Goal: Task Accomplishment & Management: Manage account settings

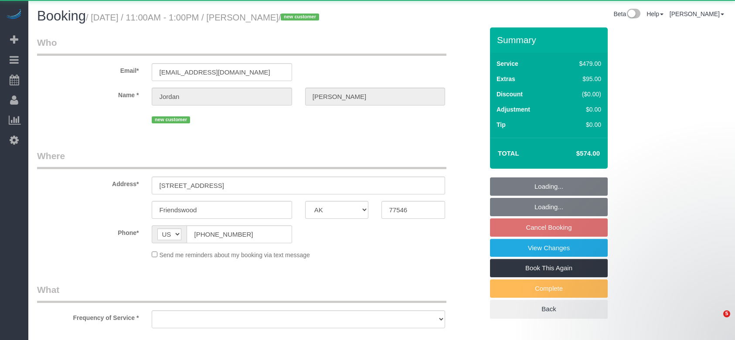
select select "[GEOGRAPHIC_DATA]"
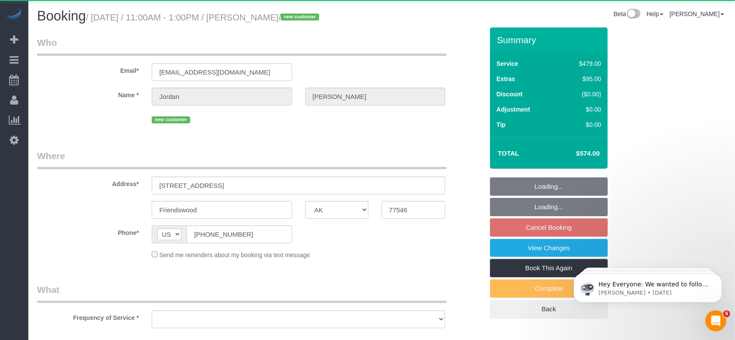
select select "string:fspay-81d4f3f7-34cd-4cd2-83ca-770a82f6be05"
select select "3"
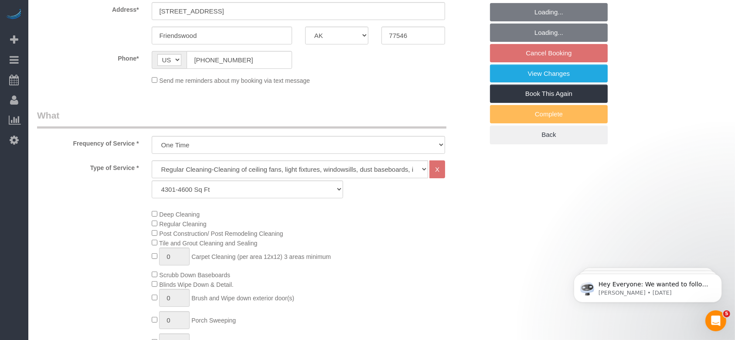
select select "object:17345"
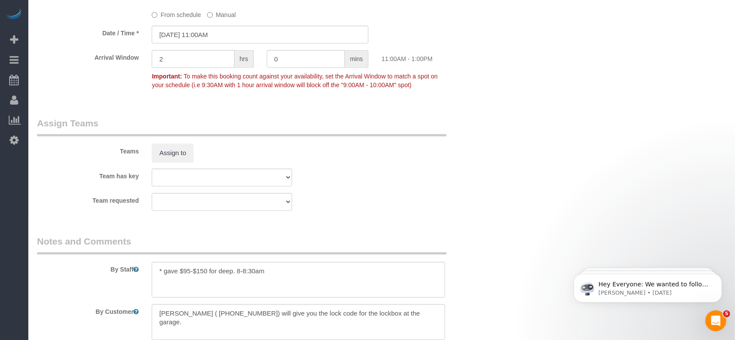
scroll to position [950, 0]
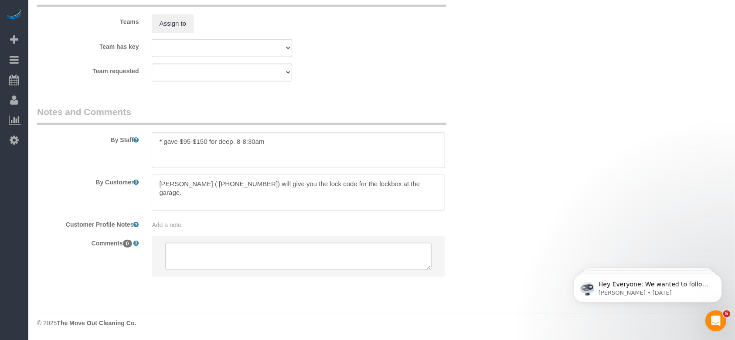
drag, startPoint x: 365, startPoint y: 182, endPoint x: 436, endPoint y: 187, distance: 70.8
click at [436, 187] on textarea at bounding box center [298, 193] width 293 height 36
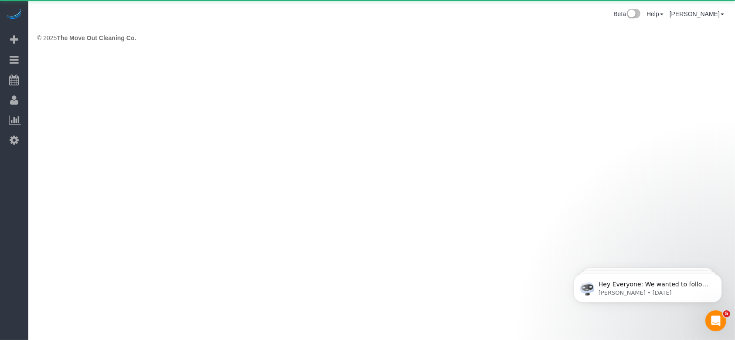
scroll to position [0, 0]
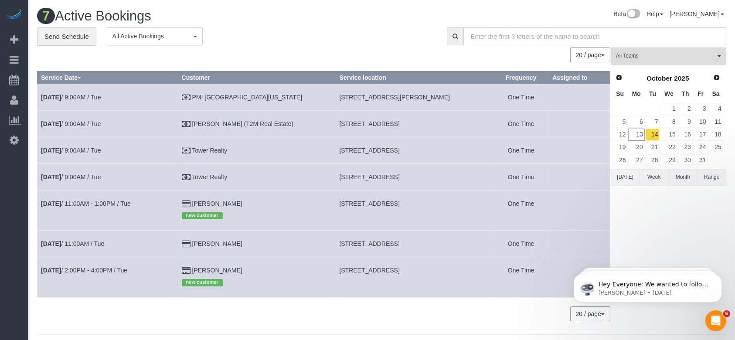
click at [618, 174] on button "[DATE]" at bounding box center [625, 177] width 29 height 16
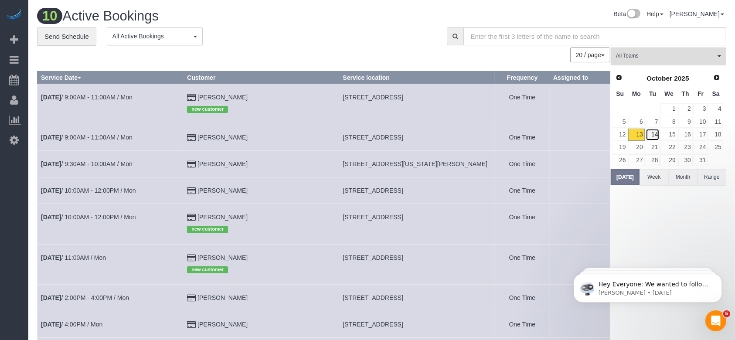
click at [655, 131] on link "14" at bounding box center [653, 135] width 14 height 12
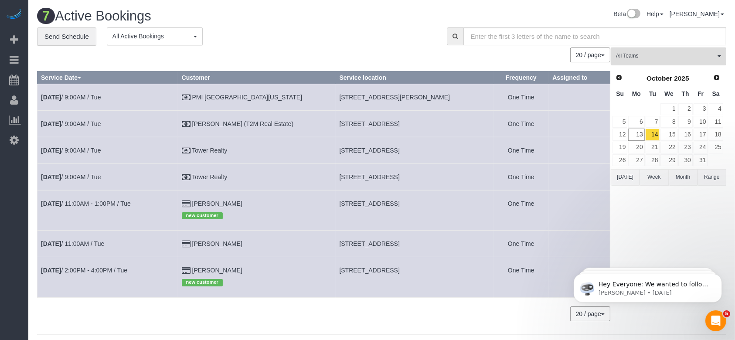
click at [626, 176] on button "[DATE]" at bounding box center [625, 177] width 29 height 16
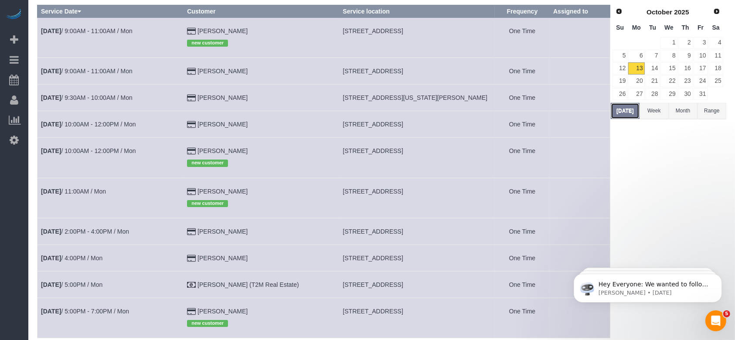
scroll to position [128, 0]
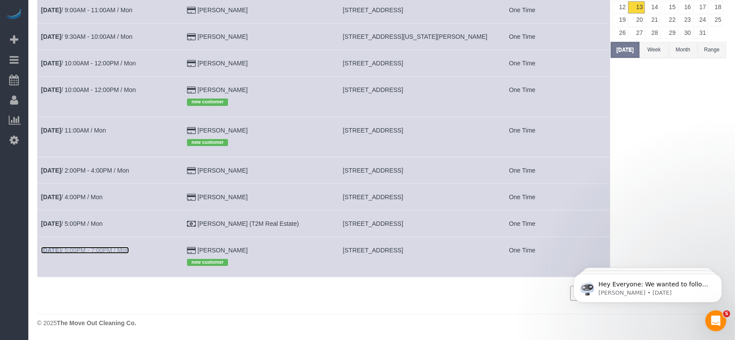
click at [80, 248] on link "[DATE] 5:00PM - 7:00PM / Mon" at bounding box center [85, 250] width 88 height 7
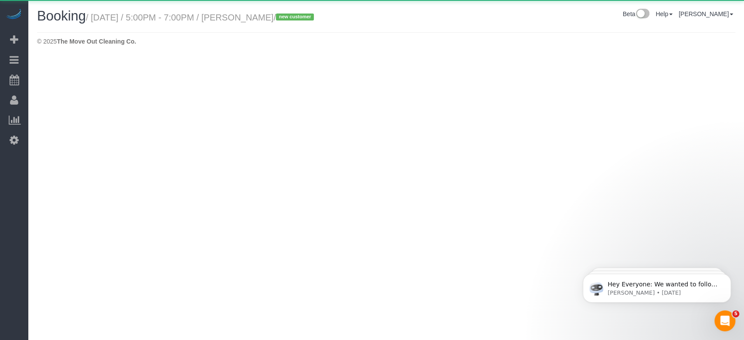
select select "[GEOGRAPHIC_DATA]"
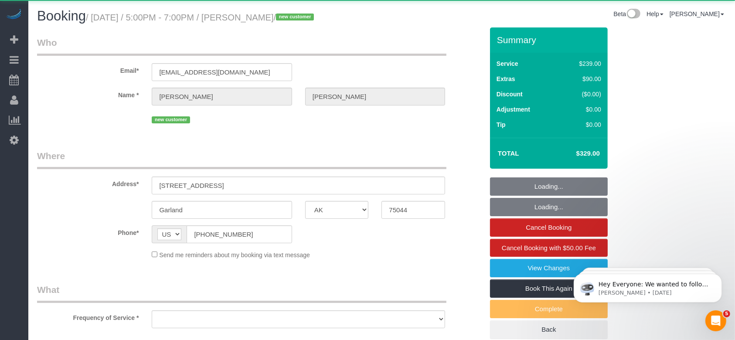
select select "object:18109"
select select "string:fspay-691c319d-5fc9-4cfd-a36e-16c3630de5c4"
select select "3"
select select "object:18182"
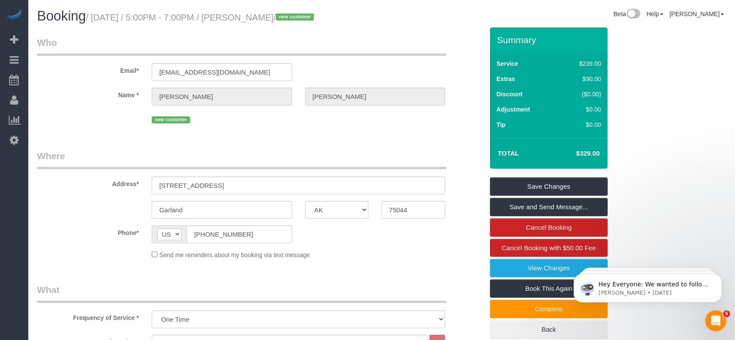
scroll to position [349, 0]
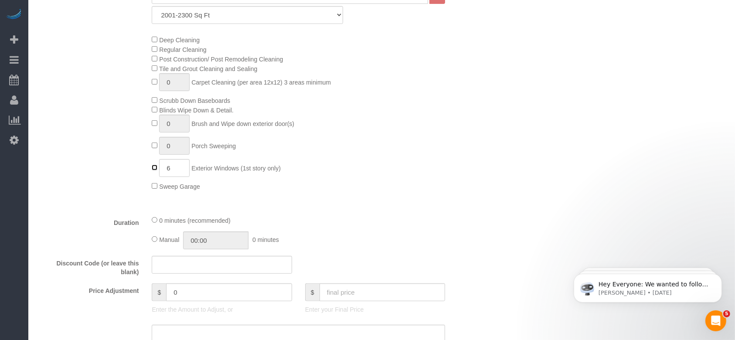
type input "0"
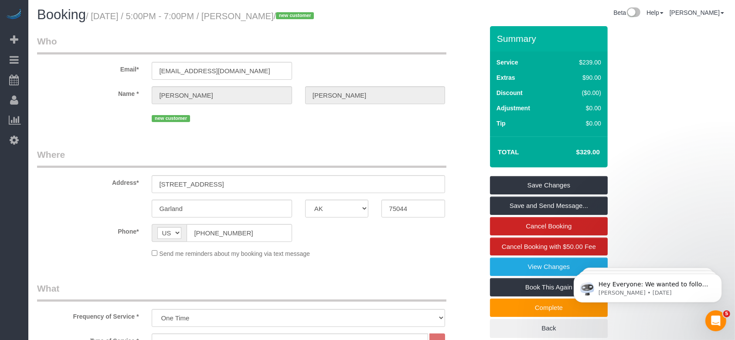
scroll to position [0, 0]
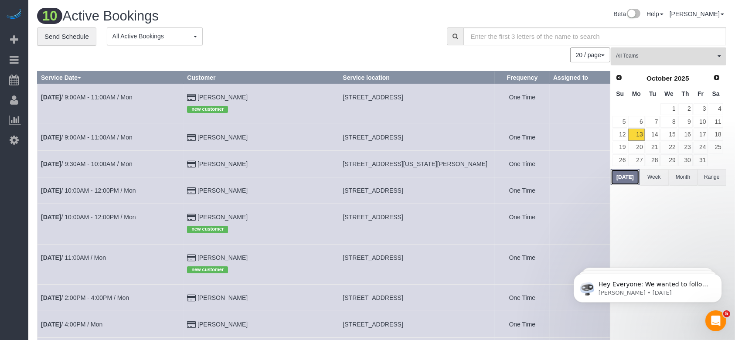
click at [619, 177] on button "[DATE]" at bounding box center [625, 177] width 29 height 16
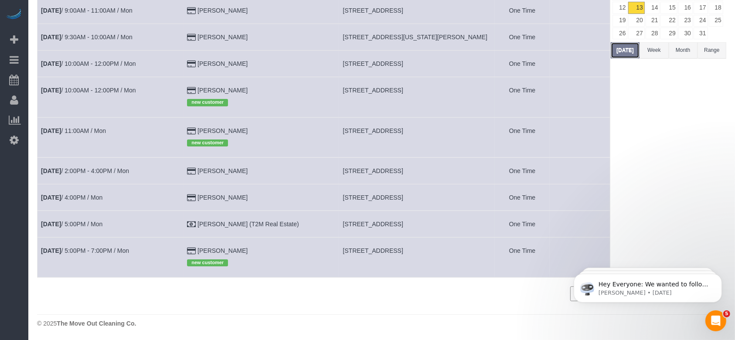
scroll to position [128, 0]
click at [93, 89] on link "[DATE] 10:00AM - 12:00PM / Mon" at bounding box center [88, 89] width 95 height 7
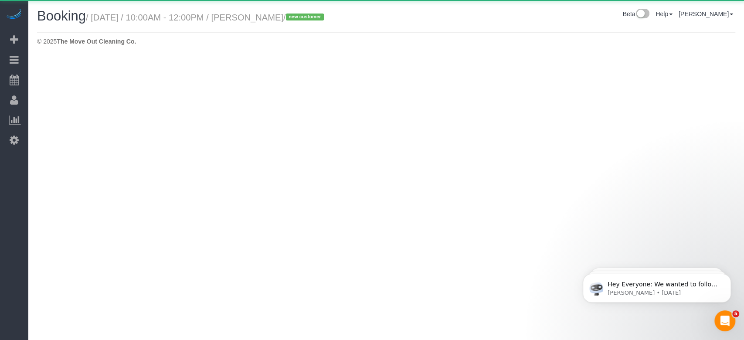
select select "[GEOGRAPHIC_DATA]"
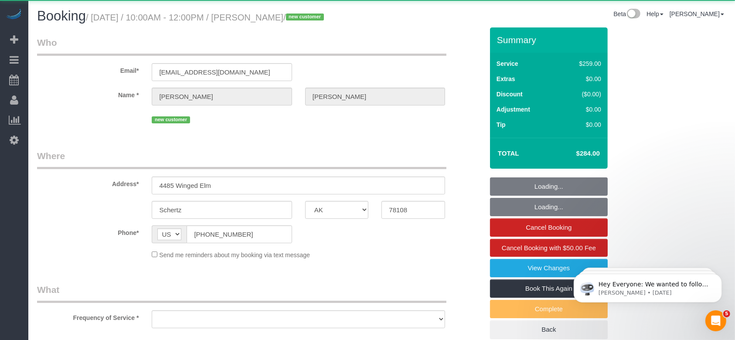
select select "object:18882"
select select "string:fspay-6409c997-aa62-44bd-8764-a8b7e07529cb"
select select "3"
select select "spot537"
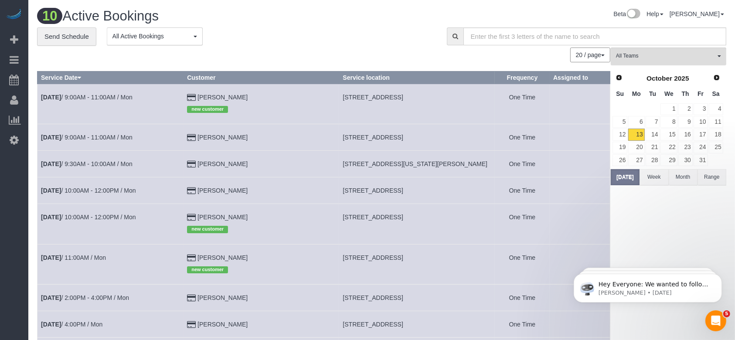
drag, startPoint x: 329, startPoint y: 218, endPoint x: 441, endPoint y: 218, distance: 112.5
click at [441, 218] on td "[STREET_ADDRESS]" at bounding box center [417, 224] width 156 height 40
copy span "[STREET_ADDRESS]"
click at [95, 218] on link "[DATE] 10:00AM - 12:00PM / Mon" at bounding box center [88, 217] width 95 height 7
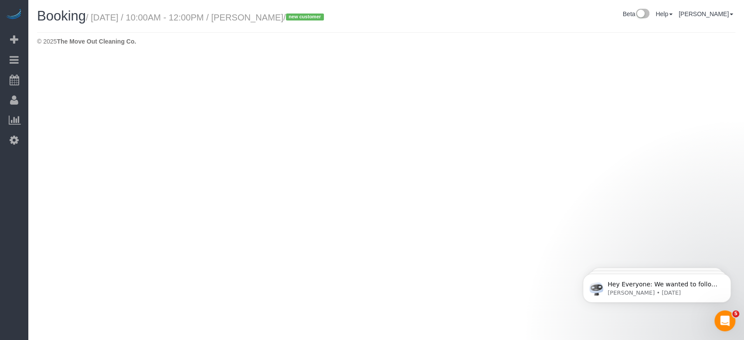
select select "[GEOGRAPHIC_DATA]"
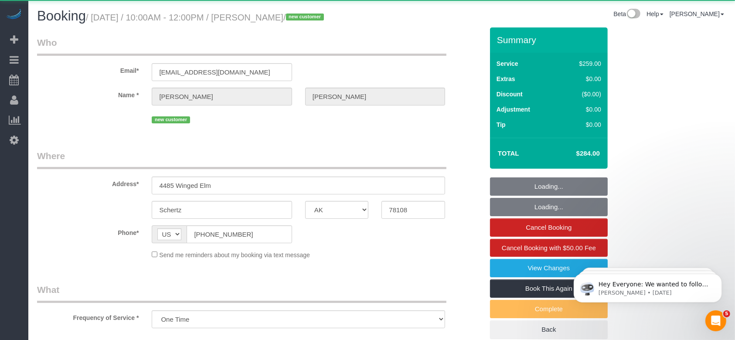
select select "object:19472"
select select "string:fspay-6409c997-aa62-44bd-8764-a8b7e07529cb"
select select "3"
select select "spot558"
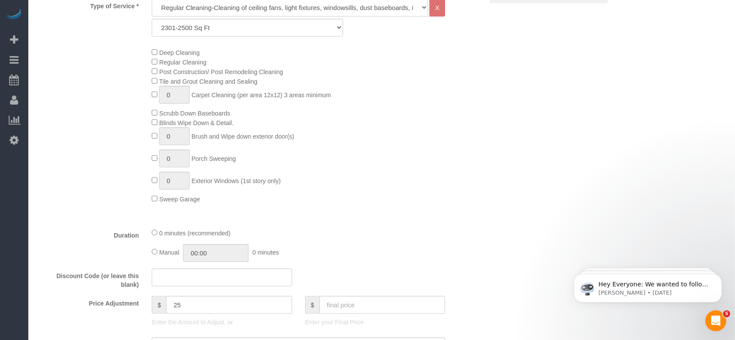
scroll to position [554, 0]
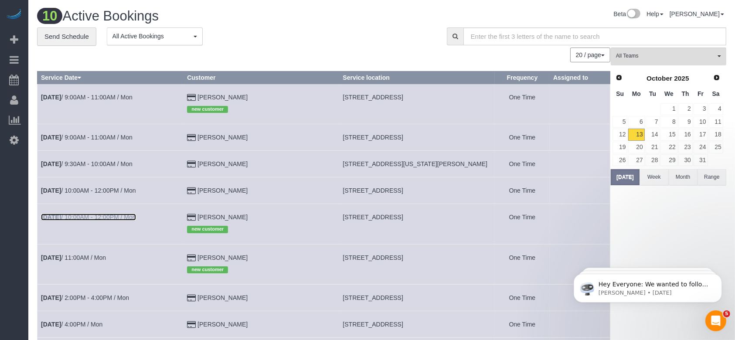
click at [78, 216] on link "[DATE] 10:00AM - 12:00PM / Mon" at bounding box center [88, 217] width 95 height 7
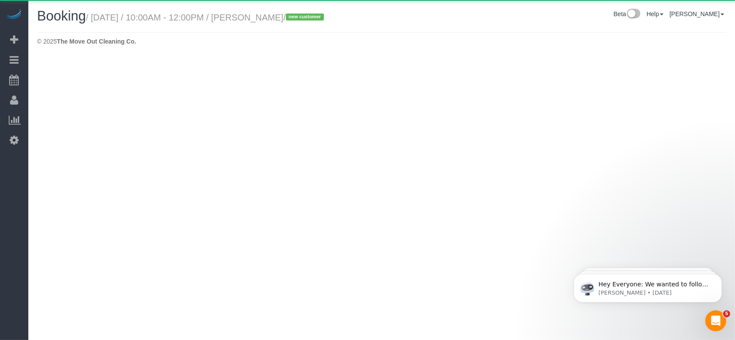
select select "[GEOGRAPHIC_DATA]"
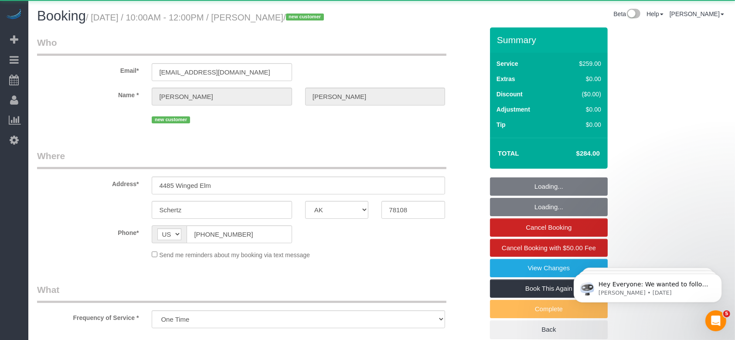
select select "object:20017"
select select "3"
select select "spot579"
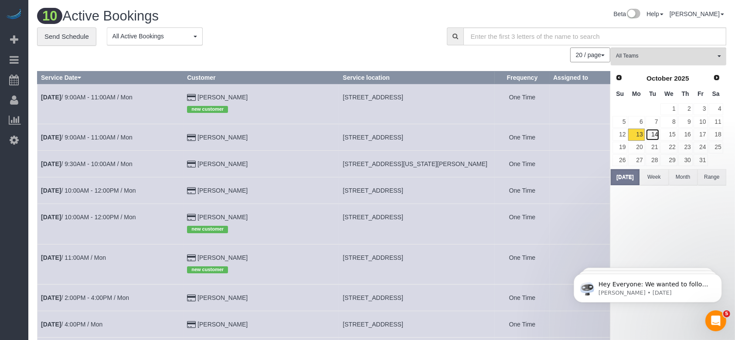
click at [652, 132] on link "14" at bounding box center [653, 135] width 14 height 12
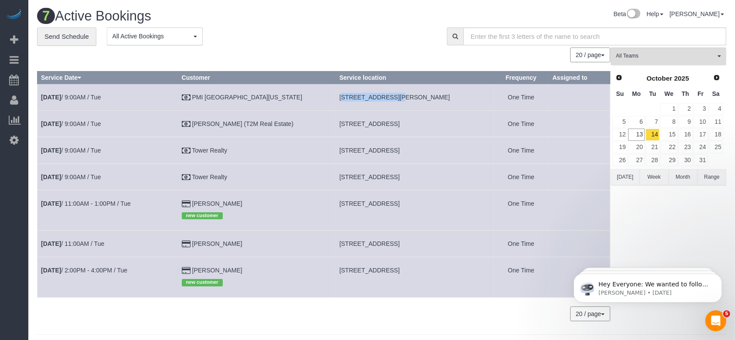
drag, startPoint x: 325, startPoint y: 95, endPoint x: 376, endPoint y: 95, distance: 51.0
click at [376, 95] on td "[STREET_ADDRESS][PERSON_NAME]" at bounding box center [415, 97] width 158 height 27
copy span "[STREET_ADDRESS][PERSON_NAME],"
drag, startPoint x: 324, startPoint y: 123, endPoint x: 376, endPoint y: 126, distance: 52.0
click at [376, 126] on td "[STREET_ADDRESS]" at bounding box center [415, 123] width 158 height 27
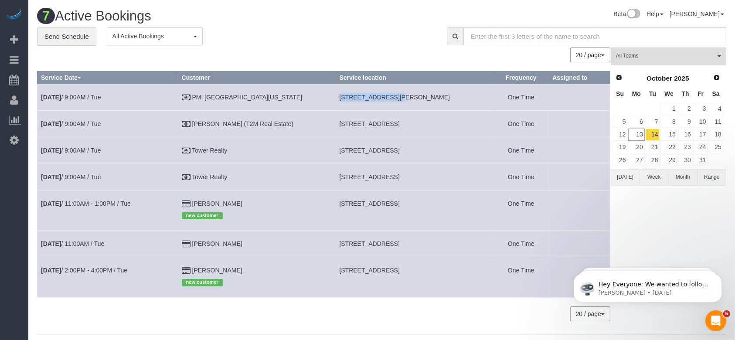
copy span "[STREET_ADDRESS],"
drag, startPoint x: 326, startPoint y: 150, endPoint x: 381, endPoint y: 152, distance: 55.4
click at [381, 152] on span "[STREET_ADDRESS]" at bounding box center [369, 150] width 60 height 7
copy span "[STREET_ADDRESS]"
drag, startPoint x: 324, startPoint y: 203, endPoint x: 389, endPoint y: 204, distance: 64.5
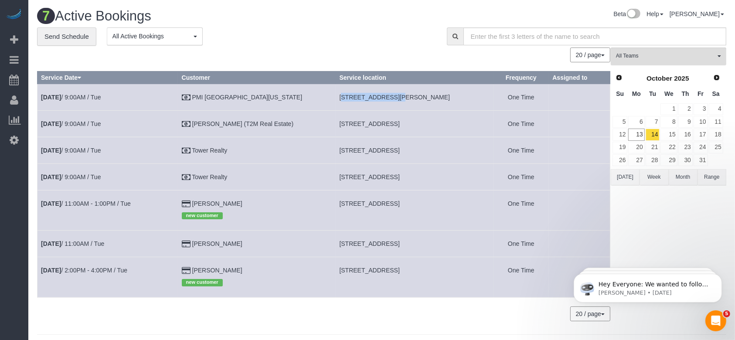
click at [389, 204] on td "[STREET_ADDRESS]" at bounding box center [415, 210] width 158 height 40
copy span "[STREET_ADDRESS],"
drag, startPoint x: 325, startPoint y: 240, endPoint x: 383, endPoint y: 245, distance: 58.1
click at [383, 245] on td "[STREET_ADDRESS]" at bounding box center [415, 244] width 158 height 27
copy span "[STREET_ADDRESS],,"
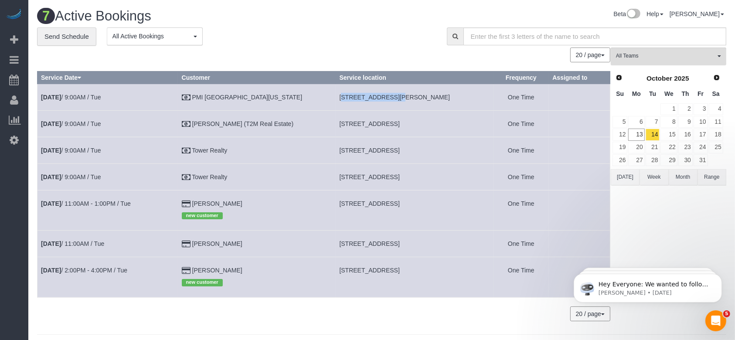
drag, startPoint x: 324, startPoint y: 267, endPoint x: 399, endPoint y: 267, distance: 74.5
click at [399, 267] on td "[STREET_ADDRESS]" at bounding box center [415, 277] width 158 height 40
copy span "[STREET_ADDRESS],"
click at [674, 134] on link "15" at bounding box center [668, 135] width 17 height 12
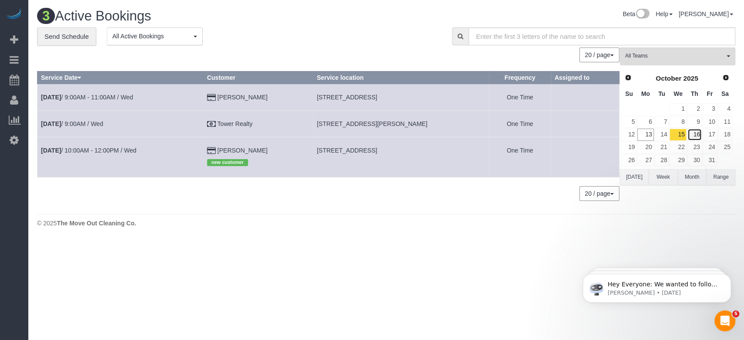
click at [697, 134] on link "16" at bounding box center [694, 135] width 14 height 12
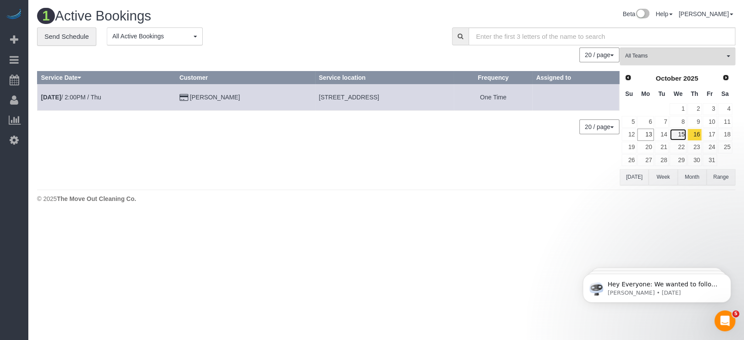
click at [682, 136] on link "15" at bounding box center [677, 135] width 17 height 12
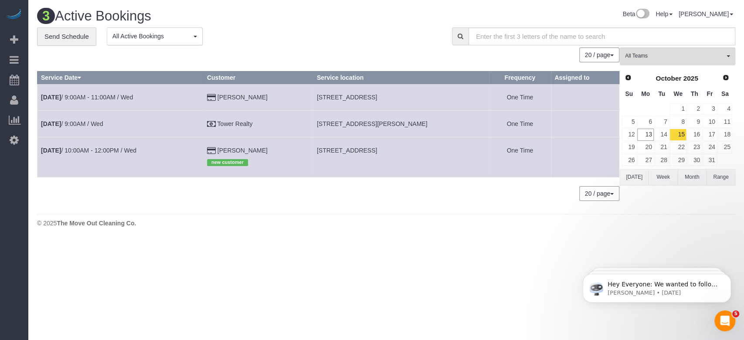
drag, startPoint x: 341, startPoint y: 124, endPoint x: 456, endPoint y: 123, distance: 115.5
click at [456, 123] on td "[STREET_ADDRESS][PERSON_NAME]" at bounding box center [401, 123] width 176 height 27
copy span "[STREET_ADDRESS][PERSON_NAME]"
click at [103, 123] on link "[DATE] 9:00AM / Wed" at bounding box center [72, 123] width 62 height 7
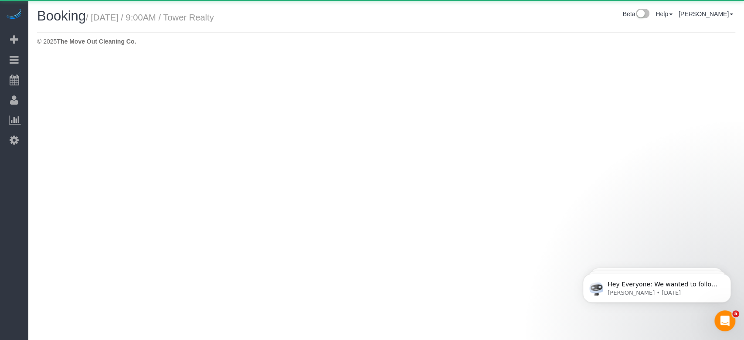
select select "[GEOGRAPHIC_DATA]"
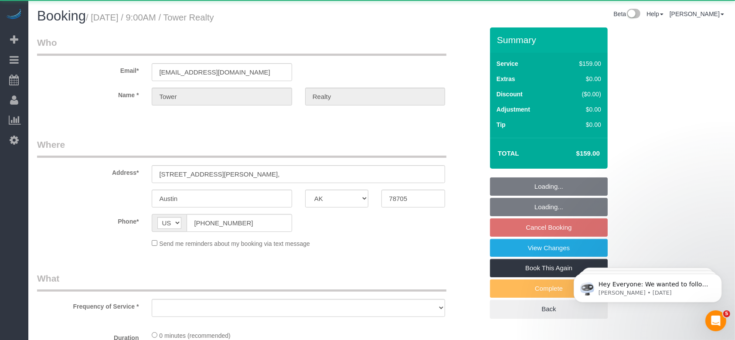
select select "3"
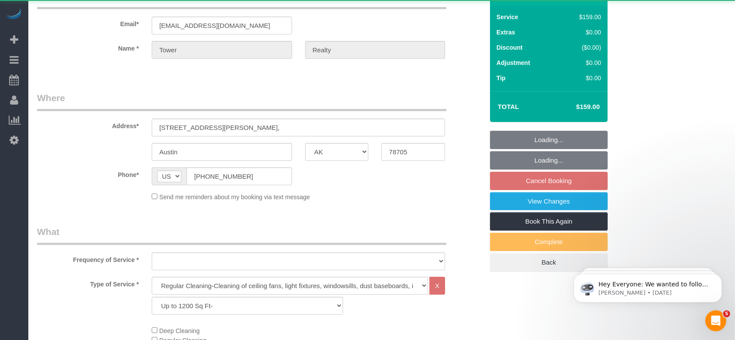
select select "object:20800"
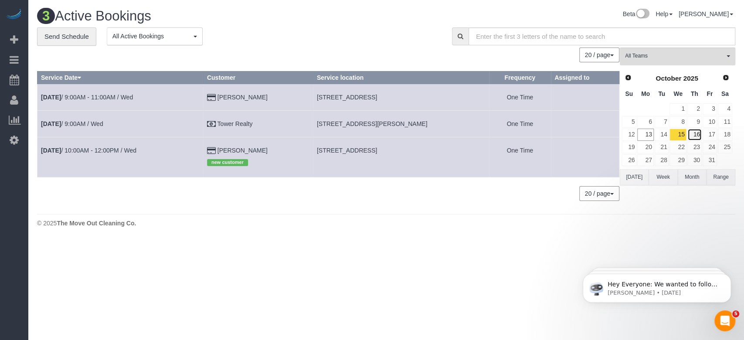
click at [699, 137] on link "16" at bounding box center [694, 135] width 14 height 12
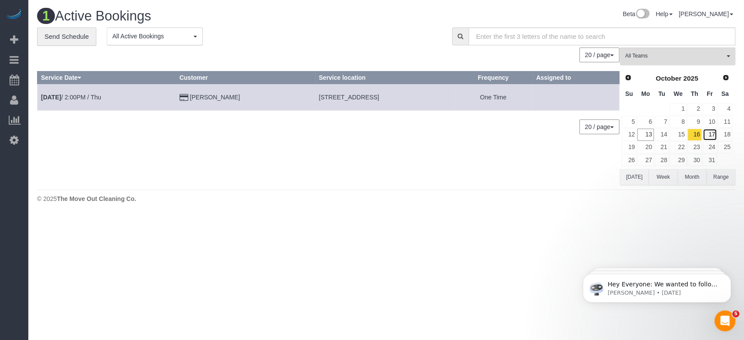
click at [714, 133] on link "17" at bounding box center [710, 135] width 14 height 12
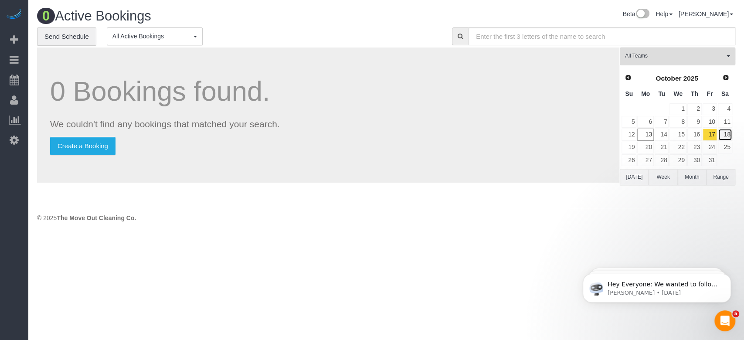
click at [725, 134] on link "18" at bounding box center [725, 135] width 14 height 12
click at [632, 147] on link "19" at bounding box center [629, 148] width 15 height 12
click at [645, 147] on link "20" at bounding box center [645, 148] width 16 height 12
click at [661, 147] on link "21" at bounding box center [662, 148] width 14 height 12
click at [681, 146] on link "22" at bounding box center [677, 148] width 17 height 12
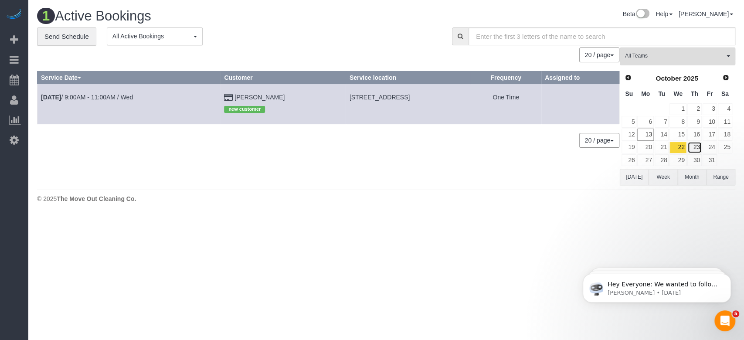
click at [698, 147] on link "23" at bounding box center [694, 148] width 14 height 12
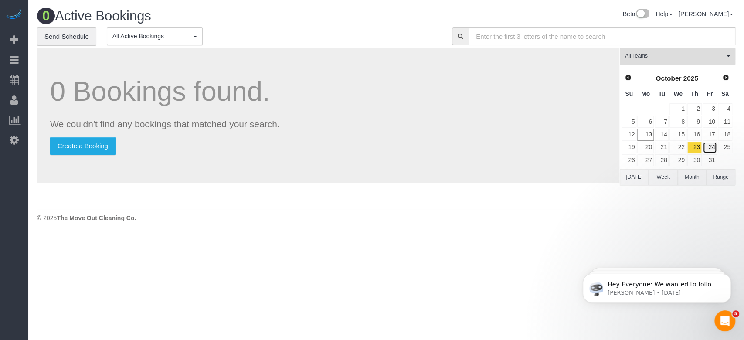
click at [713, 146] on link "24" at bounding box center [710, 148] width 14 height 12
click at [727, 145] on link "25" at bounding box center [725, 148] width 14 height 12
click at [638, 160] on link "27" at bounding box center [645, 160] width 16 height 12
click at [629, 159] on link "26" at bounding box center [629, 160] width 15 height 12
click at [662, 157] on link "28" at bounding box center [662, 160] width 14 height 12
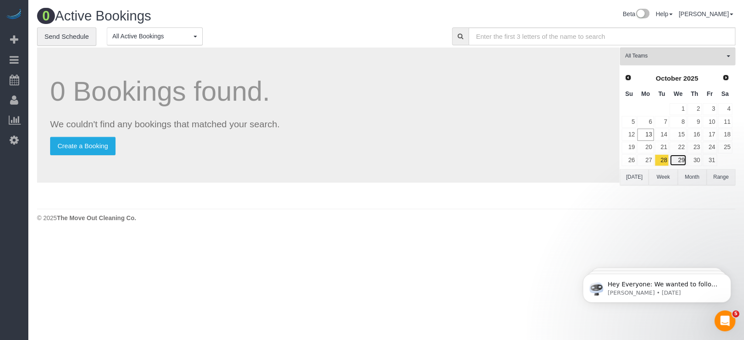
click at [680, 159] on link "29" at bounding box center [677, 160] width 17 height 12
click at [696, 158] on link "30" at bounding box center [694, 160] width 14 height 12
click at [714, 159] on link "31" at bounding box center [710, 160] width 14 height 12
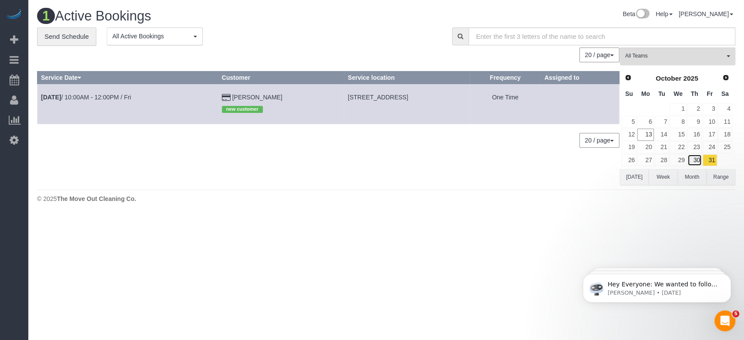
click at [695, 159] on link "30" at bounding box center [694, 160] width 14 height 12
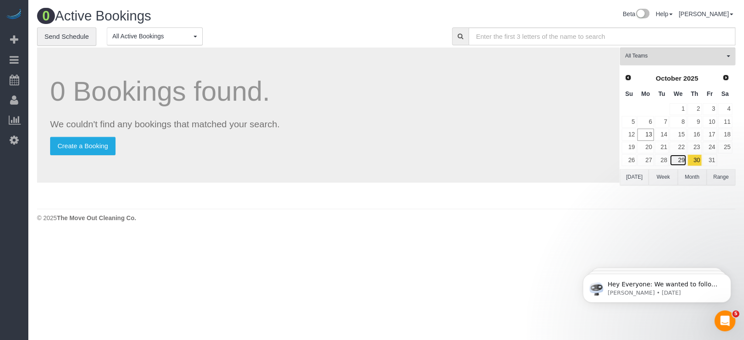
click at [680, 161] on link "29" at bounding box center [677, 160] width 17 height 12
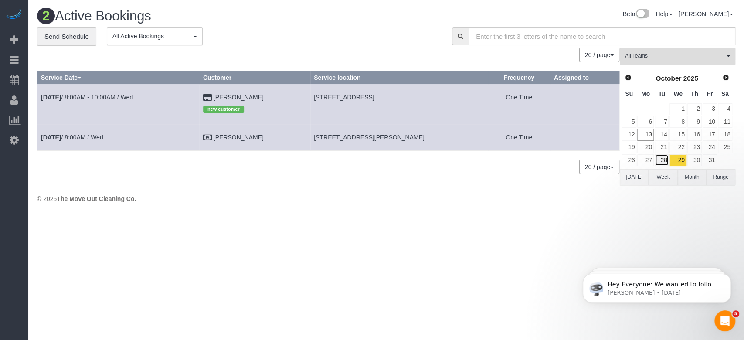
click at [656, 160] on link "28" at bounding box center [662, 160] width 14 height 12
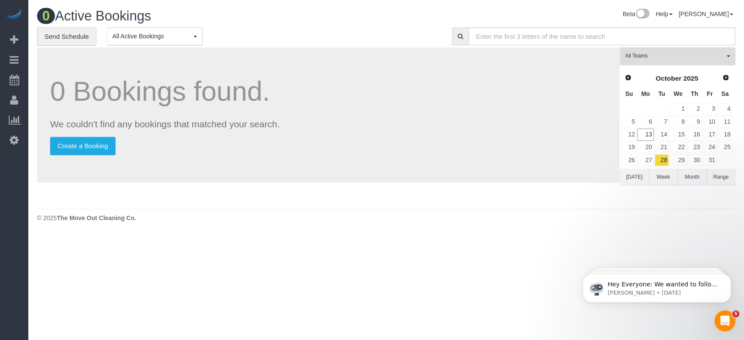
click at [724, 71] on div "Prev Next [DATE]" at bounding box center [677, 78] width 112 height 15
click at [723, 78] on span "Next" at bounding box center [726, 77] width 7 height 7
click at [732, 108] on div "Prev Next [DATE] Su Mo Tu We Th Fr Sa 1 2 3 4 5 6 7 8 9 10 11 12 13 14 15 16 17…" at bounding box center [677, 126] width 114 height 112
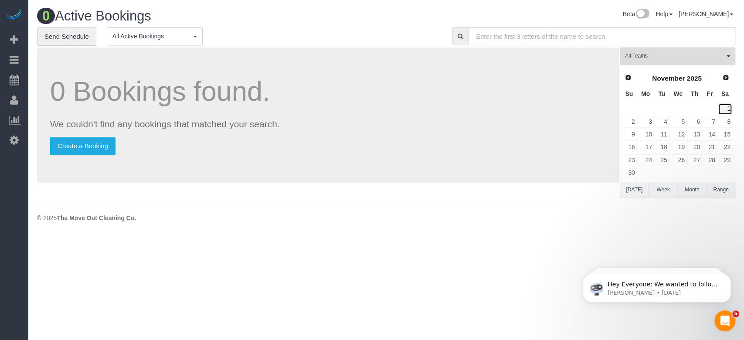
click at [725, 105] on link "1" at bounding box center [725, 109] width 14 height 12
click at [630, 120] on link "2" at bounding box center [629, 122] width 15 height 12
click at [643, 121] on link "3" at bounding box center [645, 122] width 16 height 12
click at [667, 122] on link "4" at bounding box center [662, 122] width 14 height 12
click at [680, 122] on link "5" at bounding box center [677, 122] width 17 height 12
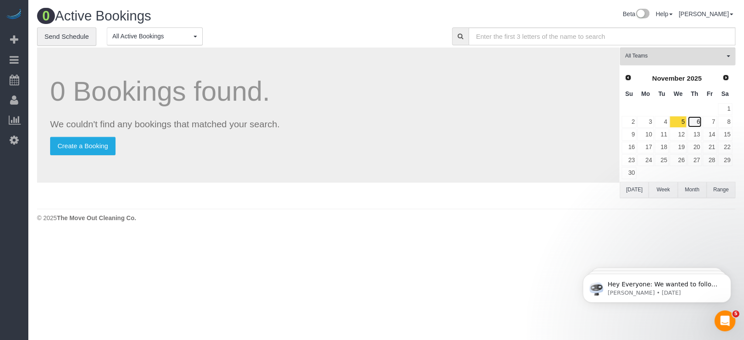
click at [694, 124] on link "6" at bounding box center [694, 122] width 14 height 12
click at [711, 120] on link "7" at bounding box center [710, 122] width 14 height 12
click at [728, 120] on link "8" at bounding box center [725, 122] width 14 height 12
click at [632, 133] on link "9" at bounding box center [629, 135] width 15 height 12
click at [649, 133] on link "10" at bounding box center [645, 135] width 16 height 12
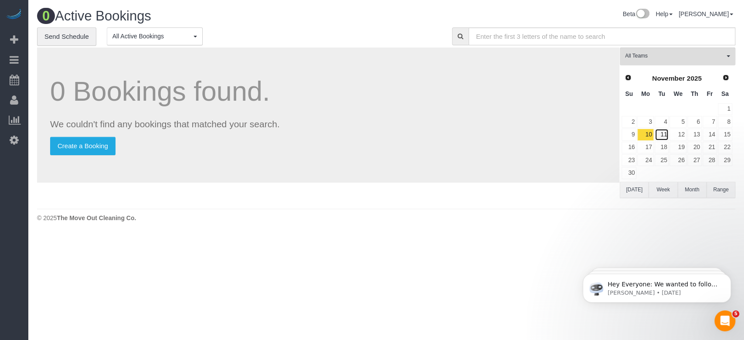
click at [665, 133] on link "11" at bounding box center [662, 135] width 14 height 12
click at [683, 134] on link "12" at bounding box center [677, 135] width 17 height 12
click at [700, 133] on link "13" at bounding box center [694, 135] width 14 height 12
click at [714, 132] on link "14" at bounding box center [710, 135] width 14 height 12
click at [730, 131] on link "15" at bounding box center [725, 135] width 14 height 12
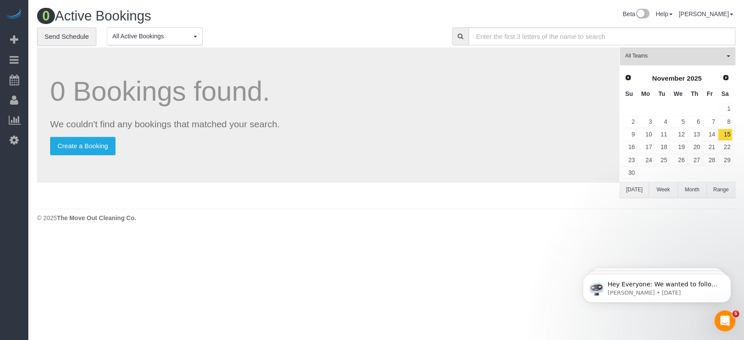
click at [637, 187] on button "[DATE]" at bounding box center [634, 190] width 29 height 16
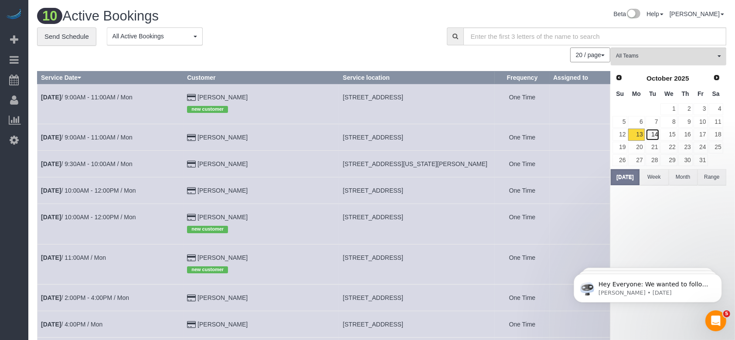
click at [659, 132] on link "14" at bounding box center [653, 135] width 14 height 12
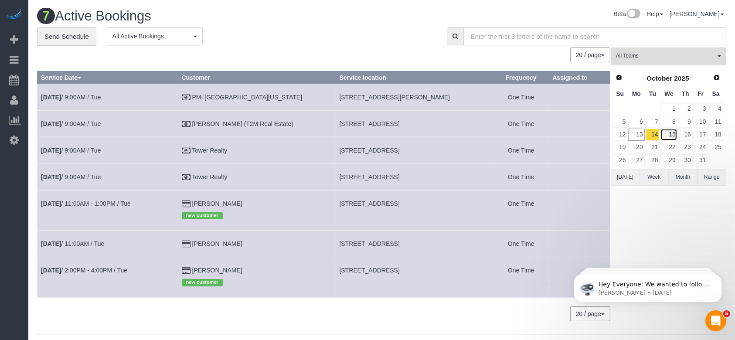
click at [671, 136] on link "15" at bounding box center [668, 135] width 17 height 12
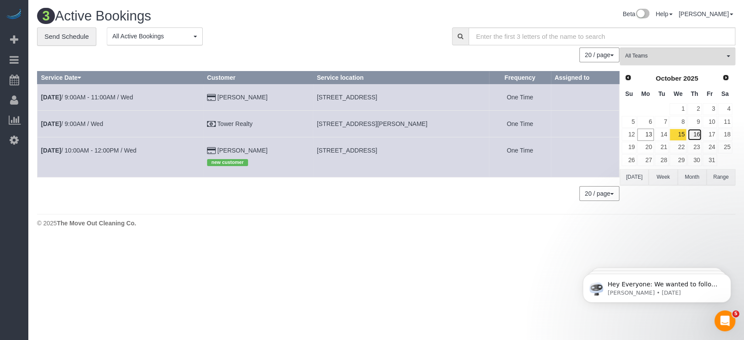
click at [697, 134] on link "16" at bounding box center [694, 135] width 14 height 12
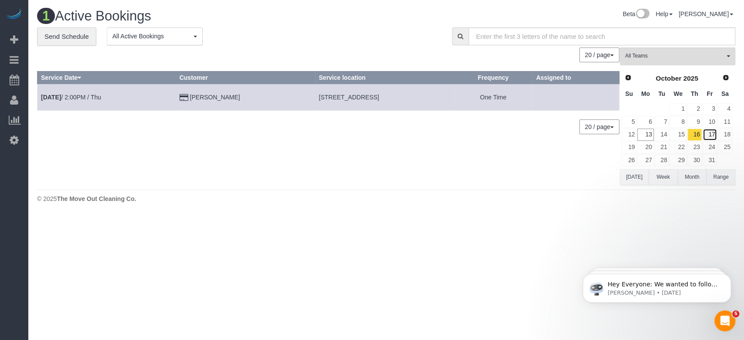
click at [714, 134] on link "17" at bounding box center [710, 135] width 14 height 12
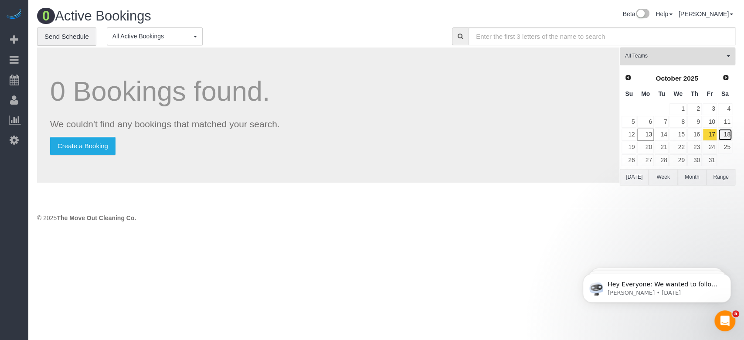
click at [725, 133] on link "18" at bounding box center [725, 135] width 14 height 12
click at [635, 146] on link "19" at bounding box center [629, 148] width 15 height 12
click at [650, 150] on link "20" at bounding box center [645, 148] width 16 height 12
click at [666, 145] on link "21" at bounding box center [662, 148] width 14 height 12
click at [678, 144] on link "22" at bounding box center [677, 148] width 17 height 12
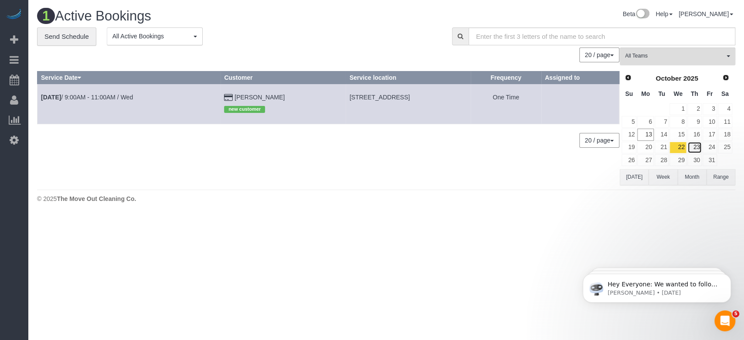
click at [691, 143] on link "23" at bounding box center [694, 148] width 14 height 12
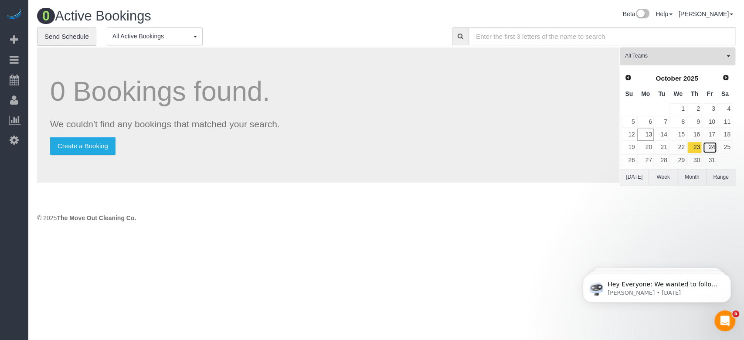
click at [711, 149] on link "24" at bounding box center [710, 148] width 14 height 12
click at [729, 144] on link "25" at bounding box center [725, 148] width 14 height 12
click at [629, 160] on link "26" at bounding box center [629, 160] width 15 height 12
click at [651, 161] on link "27" at bounding box center [645, 160] width 16 height 12
click at [665, 160] on link "28" at bounding box center [662, 160] width 14 height 12
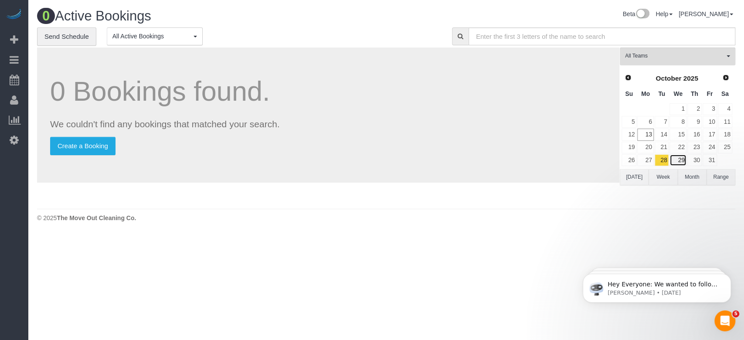
click at [682, 159] on link "29" at bounding box center [677, 160] width 17 height 12
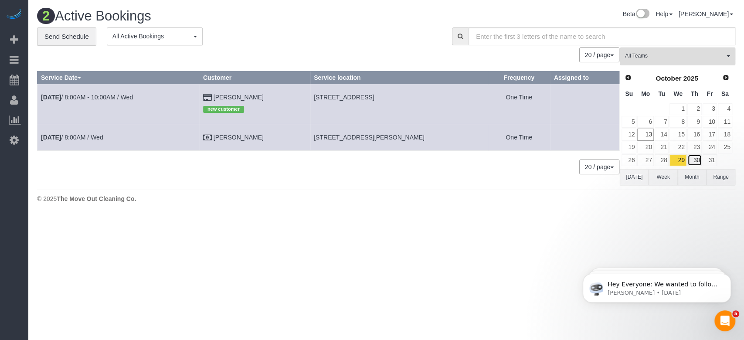
click at [698, 159] on link "30" at bounding box center [694, 160] width 14 height 12
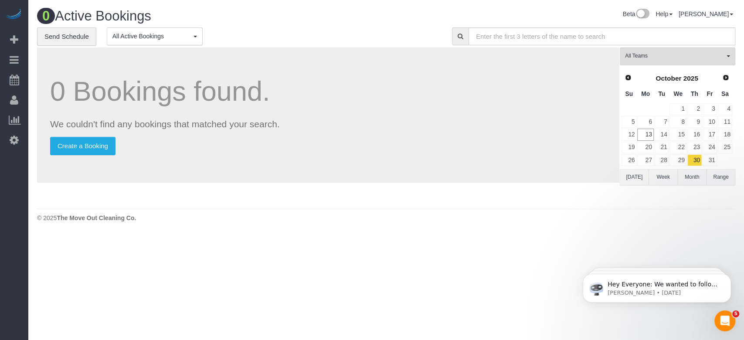
click at [717, 159] on td at bounding box center [724, 160] width 15 height 13
click at [713, 160] on link "31" at bounding box center [710, 160] width 14 height 12
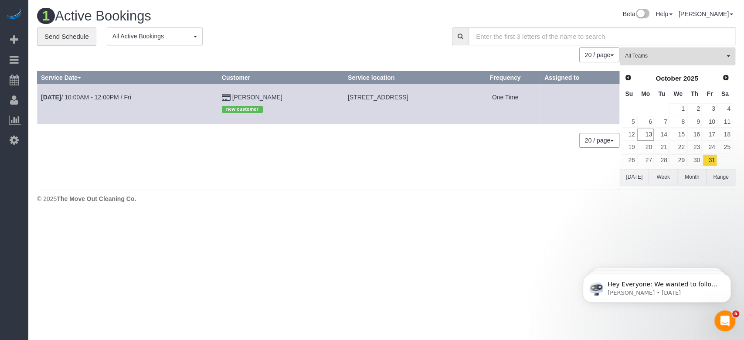
click at [635, 180] on button "[DATE]" at bounding box center [634, 177] width 29 height 16
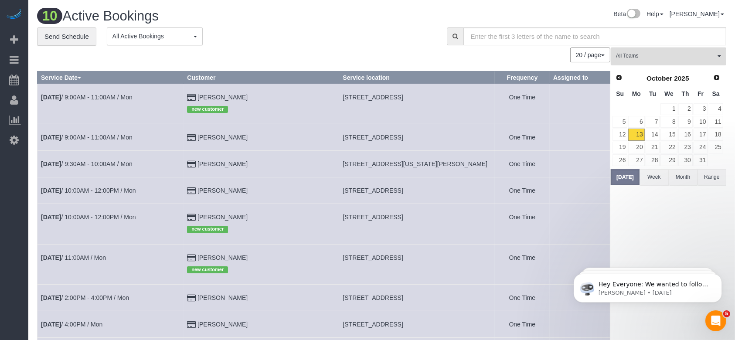
drag, startPoint x: 331, startPoint y: 136, endPoint x: 471, endPoint y: 136, distance: 139.9
click at [471, 136] on td "[STREET_ADDRESS]" at bounding box center [417, 137] width 156 height 27
copy span "[STREET_ADDRESS]"
click at [626, 173] on button "[DATE]" at bounding box center [625, 177] width 29 height 16
